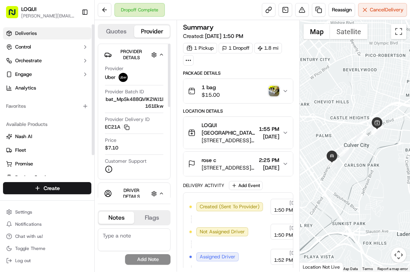
click at [37, 33] on link "Deliveries" at bounding box center [47, 33] width 88 height 12
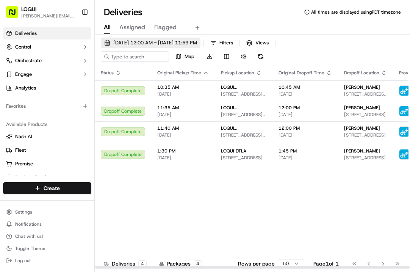
click at [195, 44] on span "[DATE] 12:00 AM - [DATE] 11:59 PM" at bounding box center [155, 42] width 84 height 7
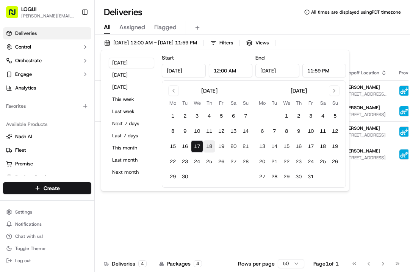
click at [210, 149] on button "18" at bounding box center [209, 146] width 12 height 12
type input "[DATE]"
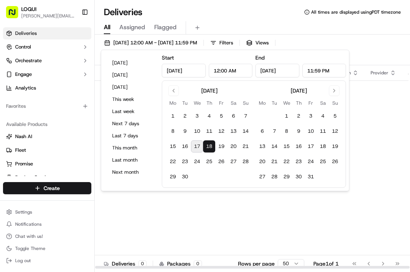
click at [233, 221] on div "Status Original Pickup Time Pickup Location Original Dropoff Time Dropoff Locat…" at bounding box center [261, 167] width 333 height 204
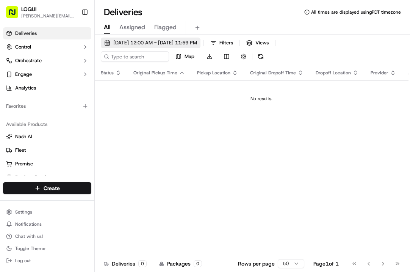
click at [151, 42] on span "[DATE] 12:00 AM - [DATE] 11:59 PM" at bounding box center [155, 42] width 84 height 7
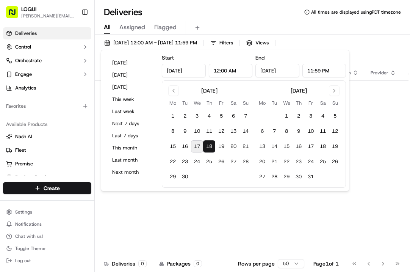
click at [198, 147] on button "17" at bounding box center [197, 146] width 12 height 12
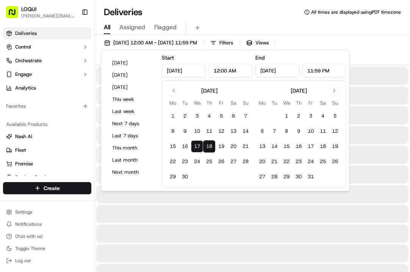
type input "[DATE]"
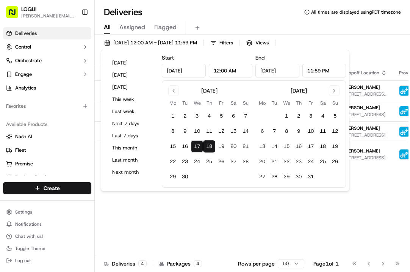
click at [239, 206] on div "Status Original Pickup Time Pickup Location Original Dropoff Time Dropoff Locat…" at bounding box center [290, 167] width 390 height 204
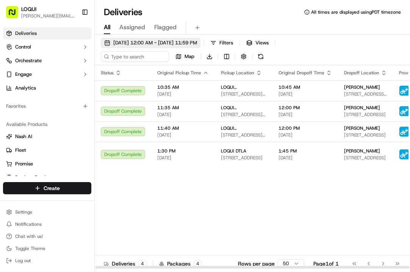
click at [187, 39] on span "[DATE] 12:00 AM - [DATE] 11:59 PM" at bounding box center [155, 42] width 84 height 7
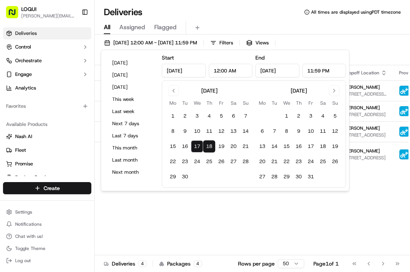
drag, startPoint x: 221, startPoint y: 145, endPoint x: 210, endPoint y: 146, distance: 11.1
click at [210, 146] on tr "15 16 17 18 19 20 21" at bounding box center [209, 146] width 85 height 12
click at [210, 146] on button "18" at bounding box center [209, 146] width 12 height 12
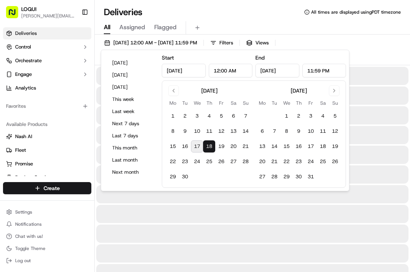
type input "[DATE]"
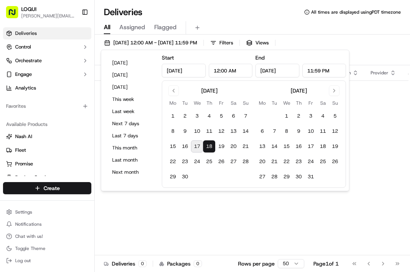
click at [211, 207] on div "Status Original Pickup Time Pickup Location Original Dropoff Time Dropoff Locat…" at bounding box center [261, 167] width 333 height 204
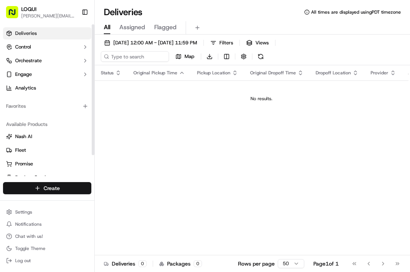
click at [65, 187] on html "LOQUI [PERSON_NAME][EMAIL_ADDRESS][DOMAIN_NAME] Toggle Sidebar Deliveries Contr…" at bounding box center [205, 136] width 410 height 272
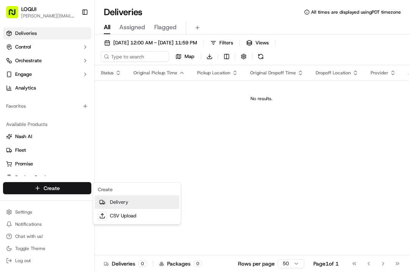
click at [114, 199] on link "Delivery" at bounding box center [137, 202] width 85 height 14
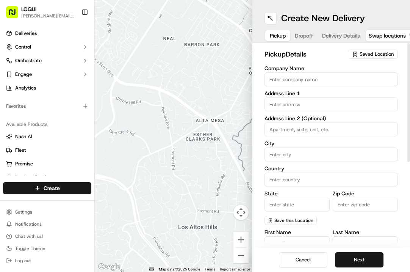
click at [386, 55] on span "Saved Location" at bounding box center [377, 54] width 34 height 7
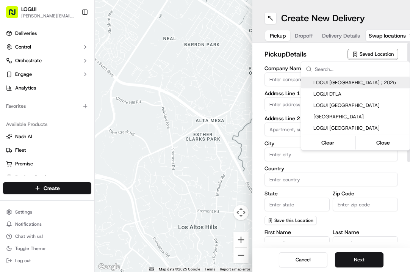
click at [369, 80] on span "LOQUI [GEOGRAPHIC_DATA] ; 2025" at bounding box center [360, 82] width 93 height 7
type input "LOQUI [GEOGRAPHIC_DATA] ; 2025"
type input "#104"
type input "[GEOGRAPHIC_DATA]"
type input "US"
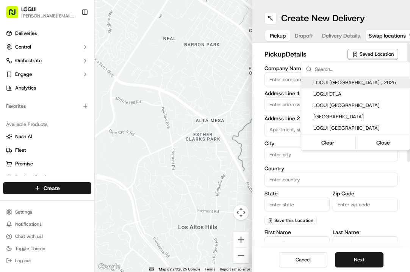
type input "CA"
type input "90232"
type input "[PERSON_NAME]"
type input "[PERSON_NAME][EMAIL_ADDRESS][DOMAIN_NAME]"
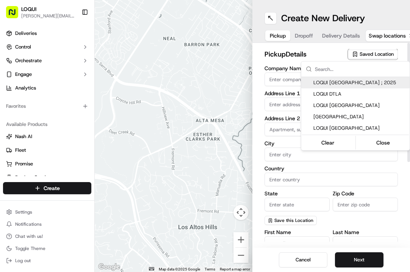
type input "[PHONE_NUMBER]"
type textarea "Located within the PLATFORM development and next door to Blue Bottle Coffee. As…"
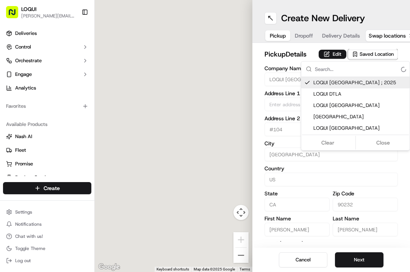
type input "[STREET_ADDRESS][US_STATE]"
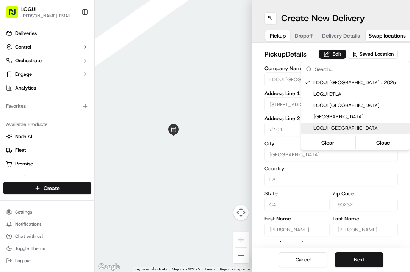
click at [350, 176] on html "LOQUI [PERSON_NAME][EMAIL_ADDRESS][DOMAIN_NAME] Toggle Sidebar Deliveries Contr…" at bounding box center [205, 136] width 410 height 272
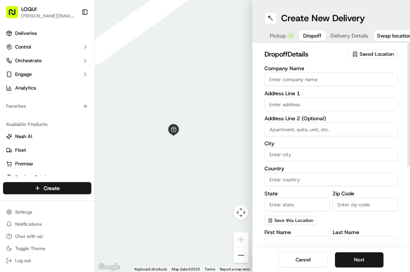
click at [299, 36] on button "Dropoff" at bounding box center [312, 35] width 27 height 11
paste input "[STREET_ADDRESS]"
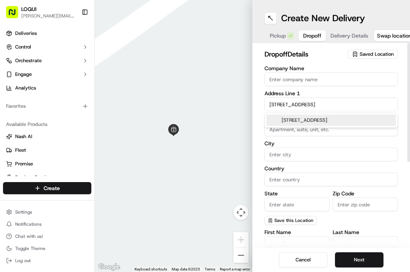
click at [296, 122] on div "[STREET_ADDRESS]" at bounding box center [332, 120] width 130 height 11
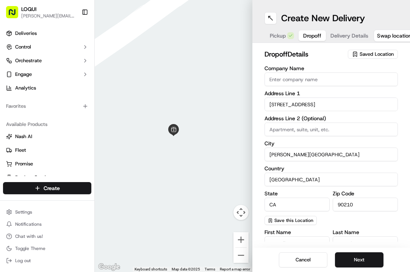
type input "[STREET_ADDRESS]"
type input "[PERSON_NAME][GEOGRAPHIC_DATA]"
type input "[GEOGRAPHIC_DATA]"
type input "CA"
type input "90210"
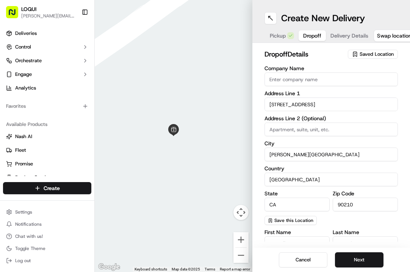
type input "[STREET_ADDRESS]"
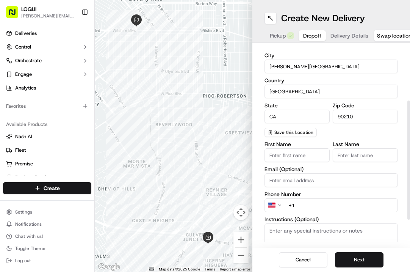
scroll to position [100, 0]
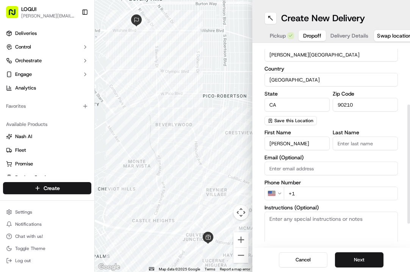
type input "[PERSON_NAME]"
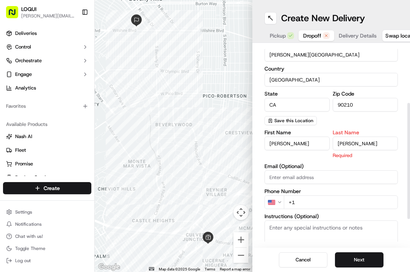
type input "[PERSON_NAME]"
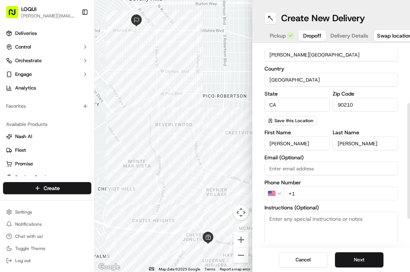
click at [363, 162] on div "First Name [PERSON_NAME] Last Name [PERSON_NAME] Email (Optional) Phone Number …" at bounding box center [331, 205] width 133 height 151
click at [308, 200] on div "First Name [PERSON_NAME] Last Name [PERSON_NAME] Email (Optional) Phone Number …" at bounding box center [331, 205] width 133 height 151
paste input "960 190 210"
type input "[PHONE_NUMBER]"
click at [328, 201] on div "First Name [PERSON_NAME] Last Name [PERSON_NAME] Email (Optional) Phone Number …" at bounding box center [331, 205] width 133 height 151
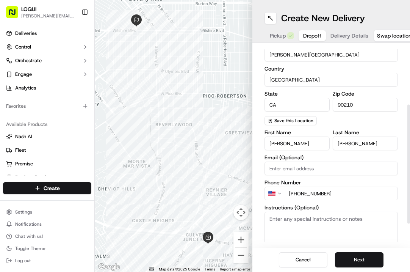
click at [326, 215] on textarea "Instructions (Optional)" at bounding box center [331, 240] width 133 height 57
paste textarea "[STREET_ADDRESS]"
type textarea "[STREET_ADDRESS]"
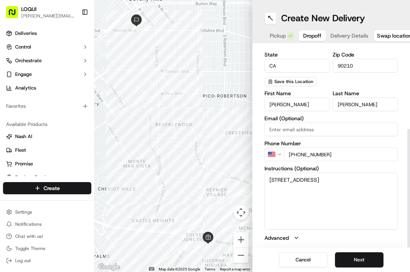
scroll to position [139, 0]
drag, startPoint x: 342, startPoint y: 189, endPoint x: 234, endPoint y: 155, distance: 113.3
click at [234, 155] on div "← Move left → Move right ↑ Move up ↓ Move down + Zoom in - Zoom out Home Jump l…" at bounding box center [253, 136] width 316 height 272
click at [282, 191] on textarea "Instructions (Optional)" at bounding box center [331, 201] width 133 height 57
paste textarea "[STREET_ADDRESS]"
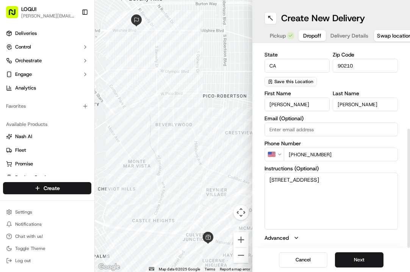
drag, startPoint x: 347, startPoint y: 198, endPoint x: 235, endPoint y: 168, distance: 115.7
click at [234, 168] on div "← Move left → Move right ↑ Move up ↓ Move down + Zoom in - Zoom out Home Jump l…" at bounding box center [253, 136] width 316 height 272
type textarea "]"
click at [298, 183] on textarea "Instructions (Optional)" at bounding box center [331, 201] width 133 height 57
paste textarea "Please park in alley will meet there"
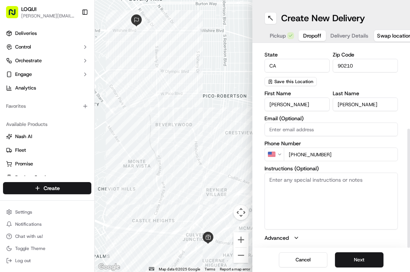
type textarea "Please park in alley will meet there"
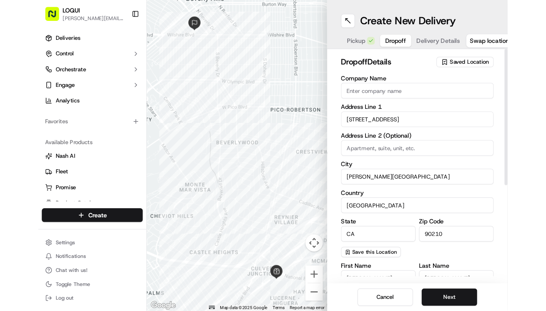
scroll to position [0, 0]
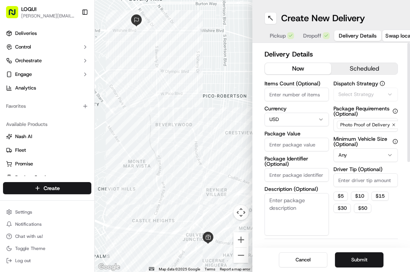
drag, startPoint x: 335, startPoint y: 37, endPoint x: 339, endPoint y: 53, distance: 16.5
click at [335, 37] on button "Delivery Details" at bounding box center [357, 35] width 47 height 11
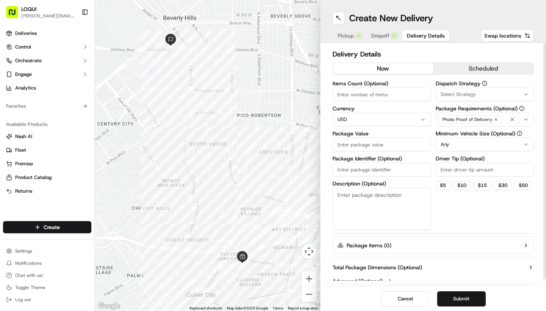
click at [410, 62] on div "Delivery Details now scheduled Items Count (Optional) Currency USD Package Valu…" at bounding box center [433, 168] width 201 height 239
click at [410, 63] on div "now scheduled" at bounding box center [433, 69] width 201 height 12
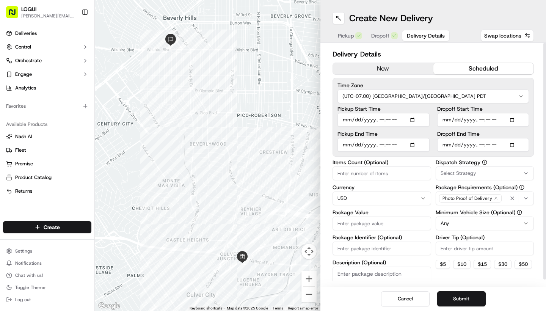
click at [410, 64] on button "scheduled" at bounding box center [483, 68] width 100 height 11
click at [408, 124] on input "Pickup Start Time" at bounding box center [384, 120] width 92 height 14
type input "[DATE]T16:22"
click at [410, 133] on label "Pickup End Time" at bounding box center [384, 133] width 92 height 5
click at [410, 138] on input "Pickup End Time" at bounding box center [384, 145] width 92 height 14
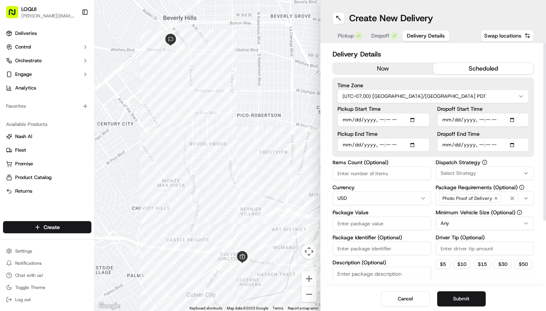
click at [408, 143] on input "Pickup End Time" at bounding box center [384, 145] width 92 height 14
type input "[DATE]T16:22"
click at [410, 139] on input "Dropoff End Time" at bounding box center [483, 145] width 92 height 14
type input "[DATE]T16:22"
click at [410, 107] on label "Dropoff Start Time" at bounding box center [483, 108] width 92 height 5
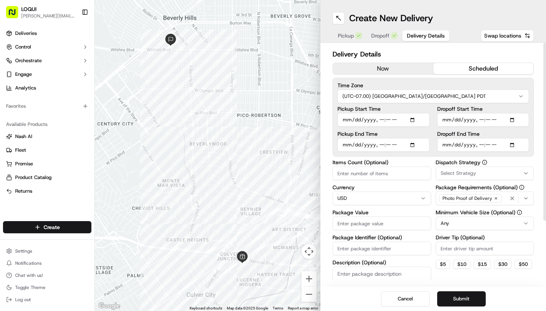
click at [410, 113] on input "Dropoff Start Time" at bounding box center [483, 120] width 92 height 14
click at [410, 117] on input "Dropoff Start Time" at bounding box center [483, 120] width 92 height 14
type input "[DATE]T16:22"
click at [410, 132] on label "Dropoff End Time" at bounding box center [483, 133] width 92 height 5
click at [410, 138] on input "Dropoff End Time" at bounding box center [483, 145] width 92 height 14
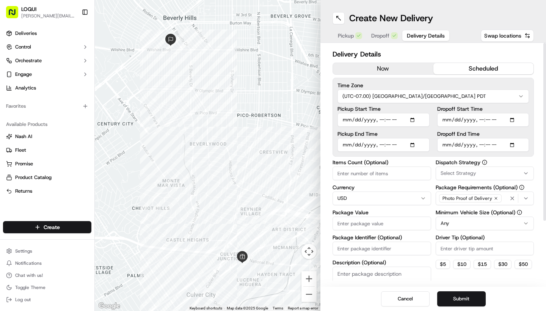
click at [410, 122] on input "Dropoff Start Time" at bounding box center [483, 120] width 92 height 14
click at [410, 132] on label "Dropoff End Time" at bounding box center [483, 133] width 92 height 5
click at [410, 138] on input "Dropoff End Time" at bounding box center [483, 145] width 92 height 14
click at [410, 146] on input "Dropoff End Time" at bounding box center [483, 145] width 92 height 14
click at [410, 145] on input "Dropoff End Time" at bounding box center [483, 145] width 92 height 14
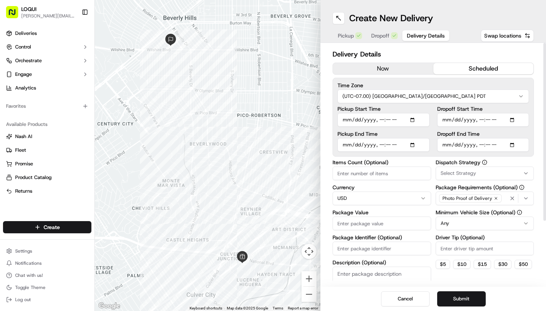
click at [410, 143] on input "Dropoff End Time" at bounding box center [483, 145] width 92 height 14
click at [410, 147] on input "Dropoff End Time" at bounding box center [483, 145] width 92 height 14
type input "[DATE]T12:00"
click at [410, 118] on input "Dropoff Start Time" at bounding box center [483, 120] width 92 height 14
type input "[DATE]T12:22"
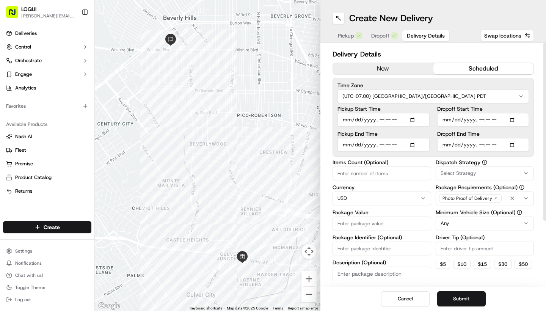
click at [410, 114] on input "Dropoff Start Time" at bounding box center [483, 120] width 92 height 14
click at [410, 120] on input "Dropoff Start Time" at bounding box center [483, 120] width 92 height 14
type input "[DATE]T23:02"
type input "[DATE]T23:50"
click at [410, 133] on label "Dropoff End Time" at bounding box center [483, 133] width 92 height 5
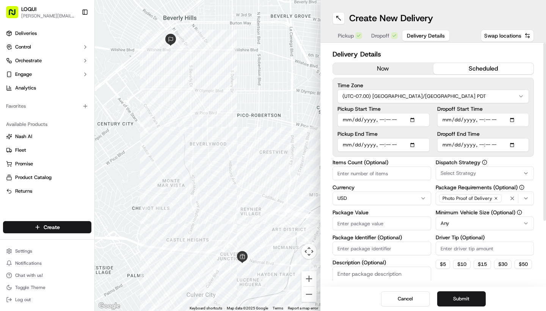
click at [410, 138] on input "Dropoff End Time" at bounding box center [483, 145] width 92 height 14
click at [383, 143] on input "Pickup End Time" at bounding box center [384, 145] width 92 height 14
click at [389, 143] on input "Pickup End Time" at bounding box center [384, 145] width 92 height 14
type input "[DATE]T23:30"
click at [382, 119] on input "Pickup Start Time" at bounding box center [384, 120] width 92 height 14
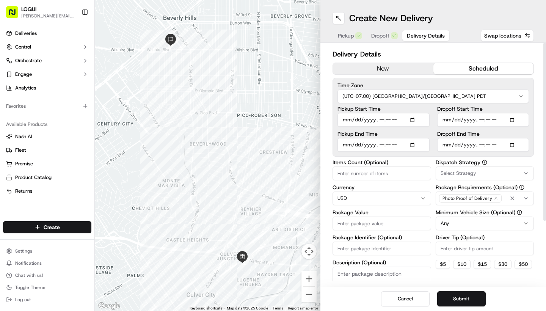
click at [382, 119] on input "Pickup Start Time" at bounding box center [384, 120] width 92 height 14
click at [386, 119] on input "Pickup Start Time" at bounding box center [384, 120] width 92 height 14
type input "[DATE]T23:30"
click at [392, 143] on input "Pickup End Time" at bounding box center [384, 145] width 92 height 14
type input "[DATE]T23:35"
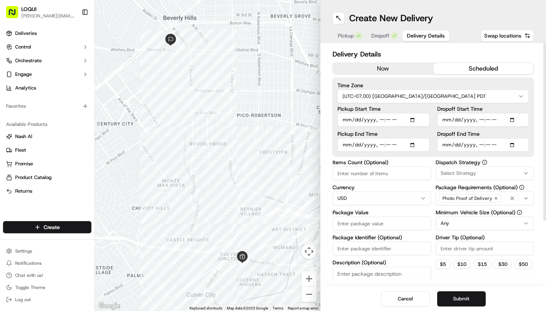
click at [405, 137] on div "Pickup End Time" at bounding box center [384, 141] width 92 height 20
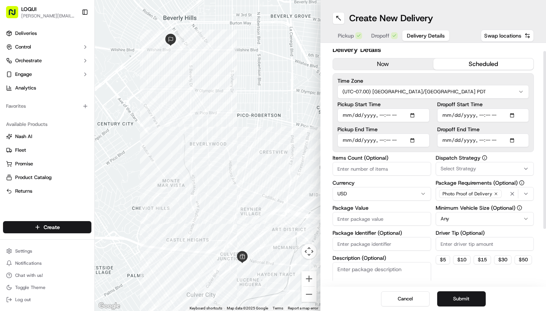
scroll to position [20, 0]
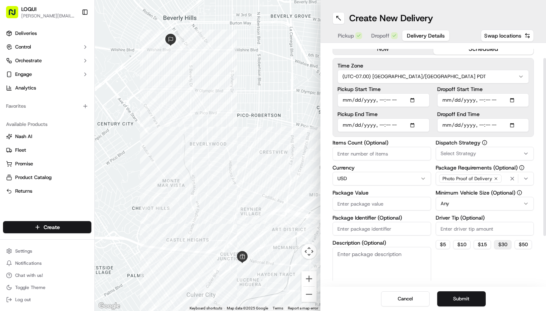
click at [410, 243] on button "$ 30" at bounding box center [502, 244] width 17 height 9
type input "30"
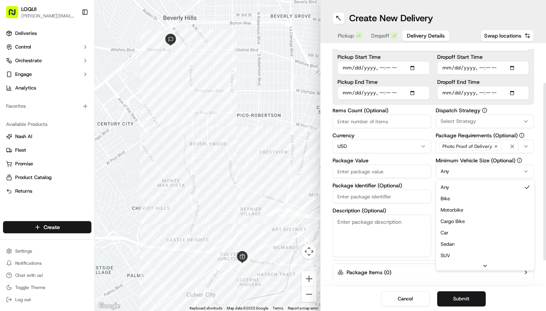
click at [410, 174] on html "LOQUI [PERSON_NAME][EMAIL_ADDRESS][DOMAIN_NAME] Toggle Sidebar Deliveries Contr…" at bounding box center [273, 155] width 546 height 311
click at [383, 176] on input "Package Value" at bounding box center [382, 172] width 99 height 14
type input "1200"
click at [382, 224] on textarea "Description (Optional)" at bounding box center [382, 236] width 99 height 42
type textarea "5 large bags"
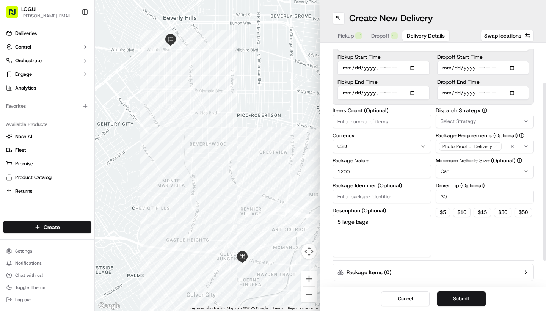
click at [406, 212] on label "Description (Optional)" at bounding box center [382, 210] width 99 height 5
click at [406, 215] on textarea "5 large bags" at bounding box center [382, 236] width 99 height 42
click at [408, 207] on div "Items Count (Optional) Currency USD Package Value 1200 Package Identifier (Opti…" at bounding box center [382, 182] width 99 height 149
click at [410, 121] on span "Select Strategy" at bounding box center [459, 121] width 36 height 7
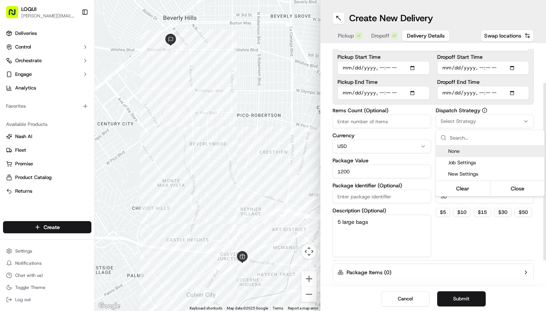
click at [410, 121] on html "LOQUI [PERSON_NAME][EMAIL_ADDRESS][DOMAIN_NAME] Toggle Sidebar Deliveries Contr…" at bounding box center [273, 155] width 546 height 311
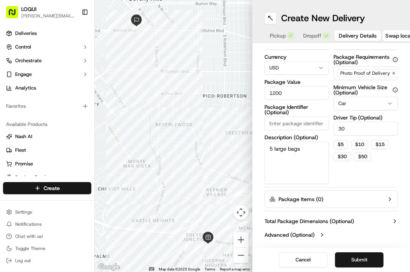
scroll to position [130, 0]
